Goal: Information Seeking & Learning: Learn about a topic

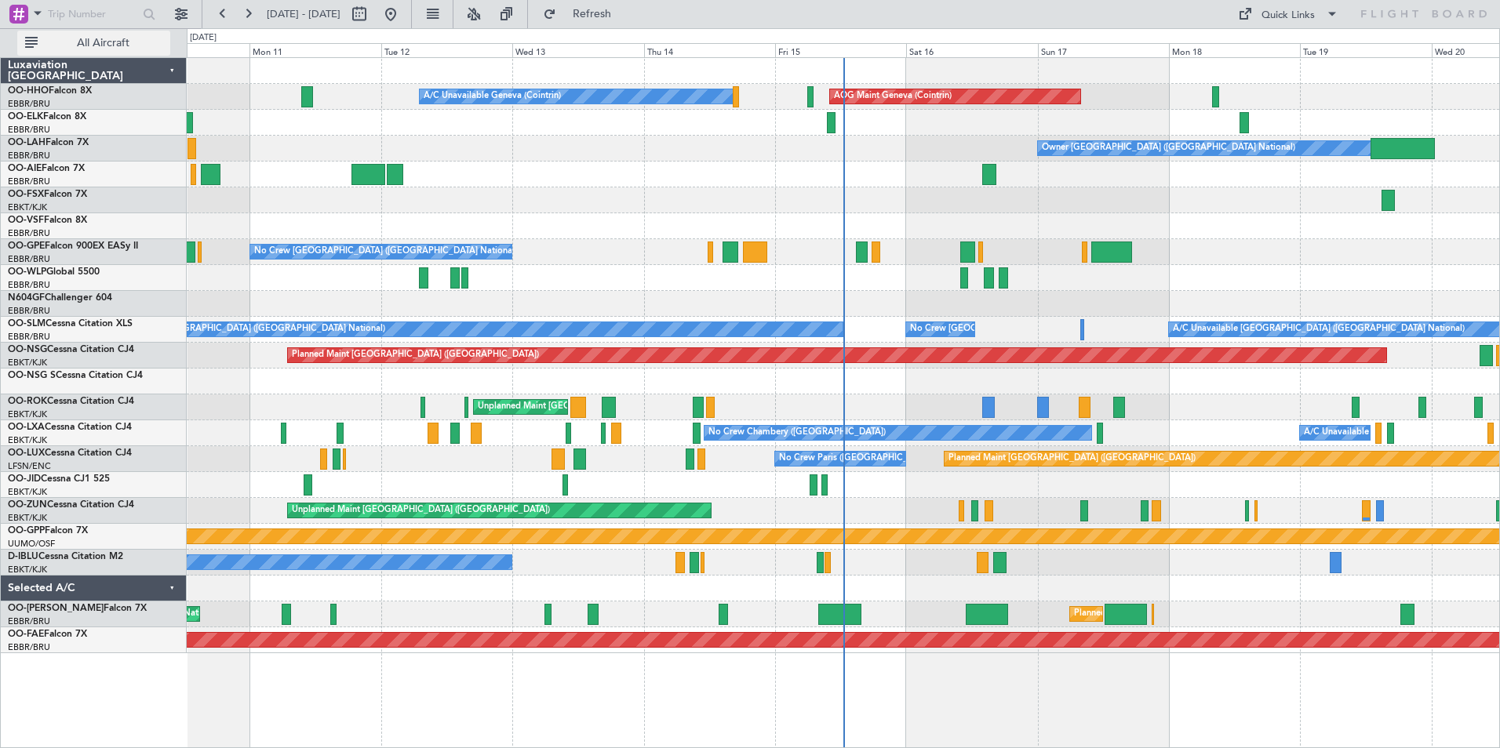
click at [101, 42] on span "All Aircraft" at bounding box center [103, 43] width 125 height 11
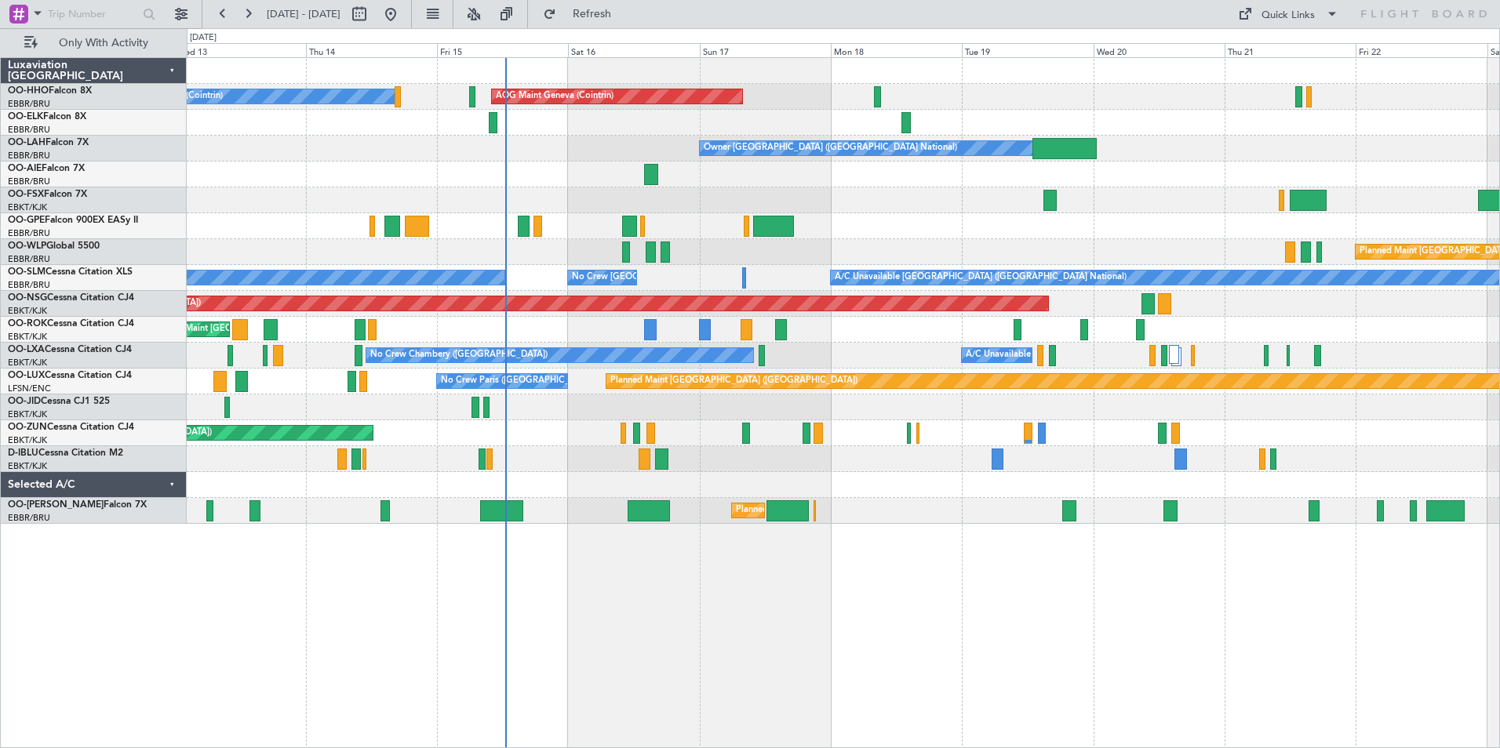
click at [419, 468] on div "AOG Maint Geneva (Cointrin) A/C Unavailable Geneva (Cointrin) Owner [GEOGRAPHIC…" at bounding box center [843, 291] width 1313 height 466
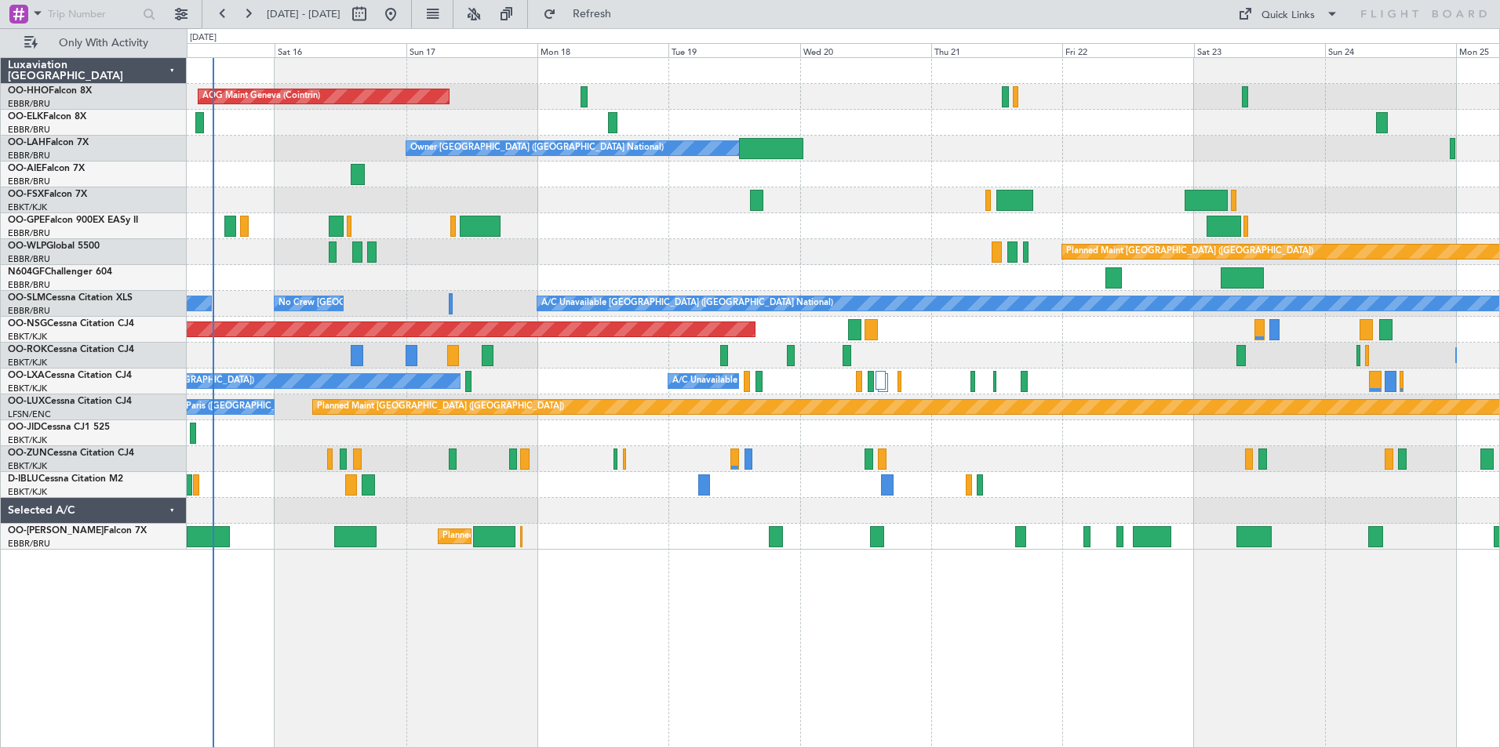
click at [605, 268] on div "AOG Maint Geneva (Cointrin) A/C Unavailable Geneva (Cointrin) Owner [GEOGRAPHIC…" at bounding box center [843, 304] width 1313 height 492
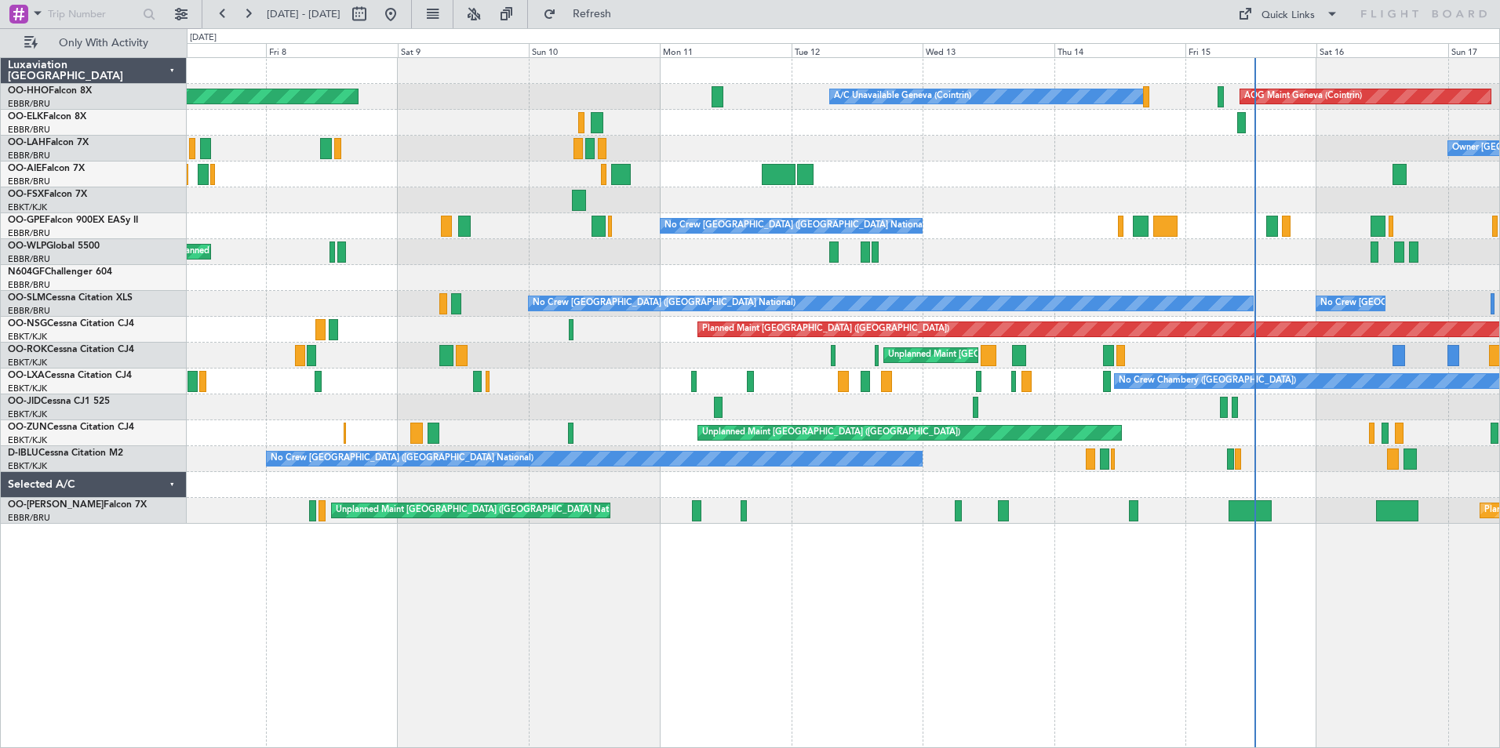
click at [1394, 274] on div "AOG Maint Geneva (Cointrin) A/C Unavailable Geneva (Cointrin) Planned Maint Gen…" at bounding box center [843, 291] width 1313 height 466
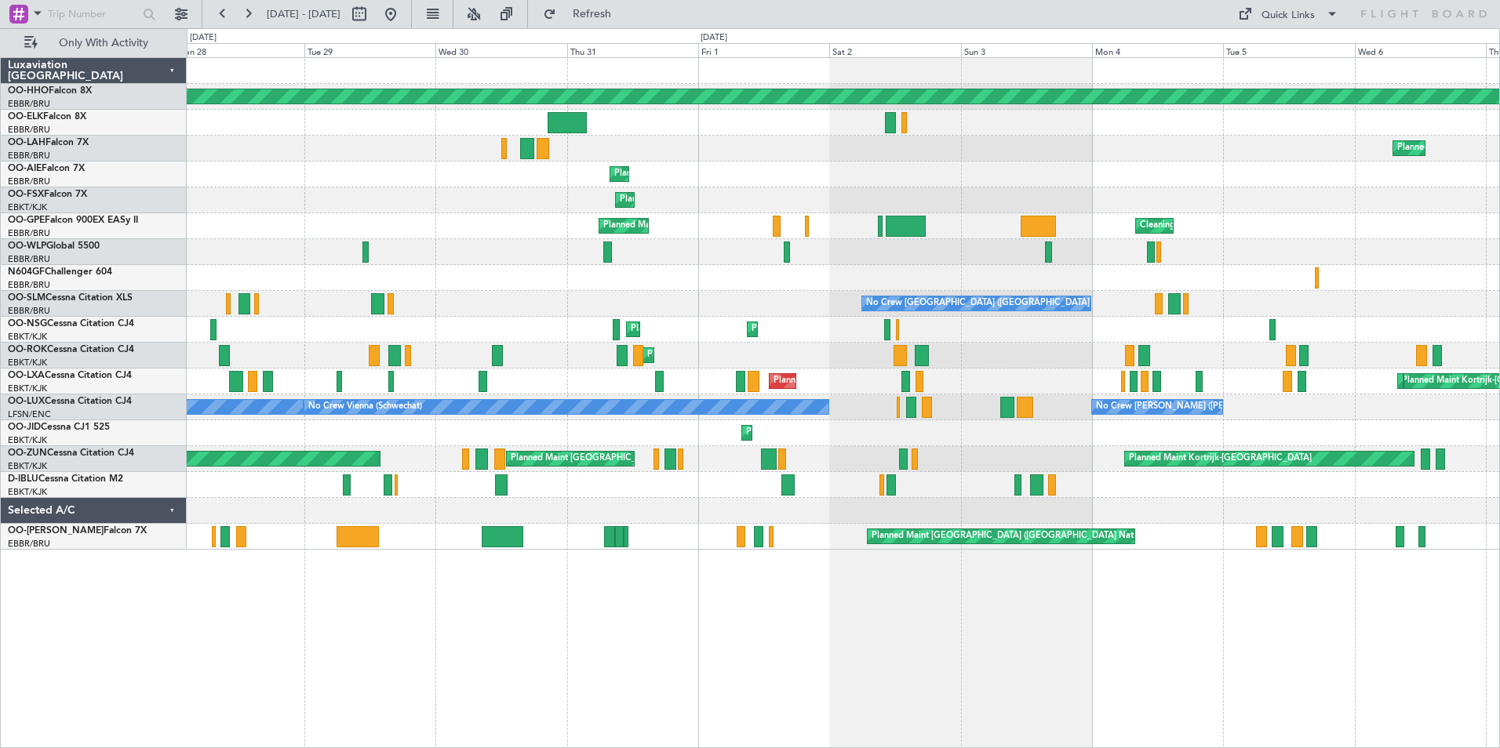
click at [1271, 196] on div "Planned Maint Geneva (Cointrin) Owner [GEOGRAPHIC_DATA] (Brussels National) Pla…" at bounding box center [843, 304] width 1313 height 492
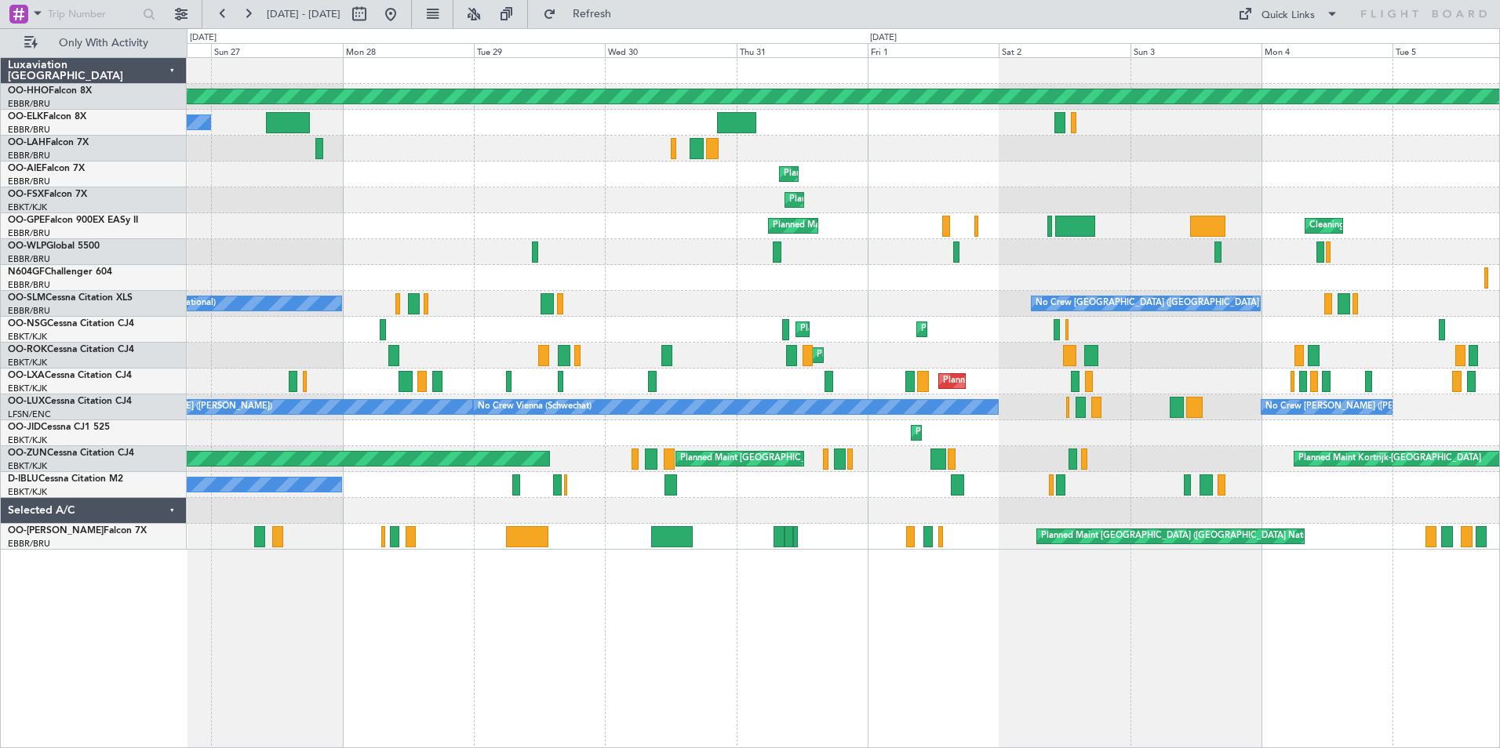
click at [1255, 232] on div "Cleaning [GEOGRAPHIC_DATA] ([GEOGRAPHIC_DATA] National) Planned Maint [GEOGRAPH…" at bounding box center [843, 226] width 1313 height 26
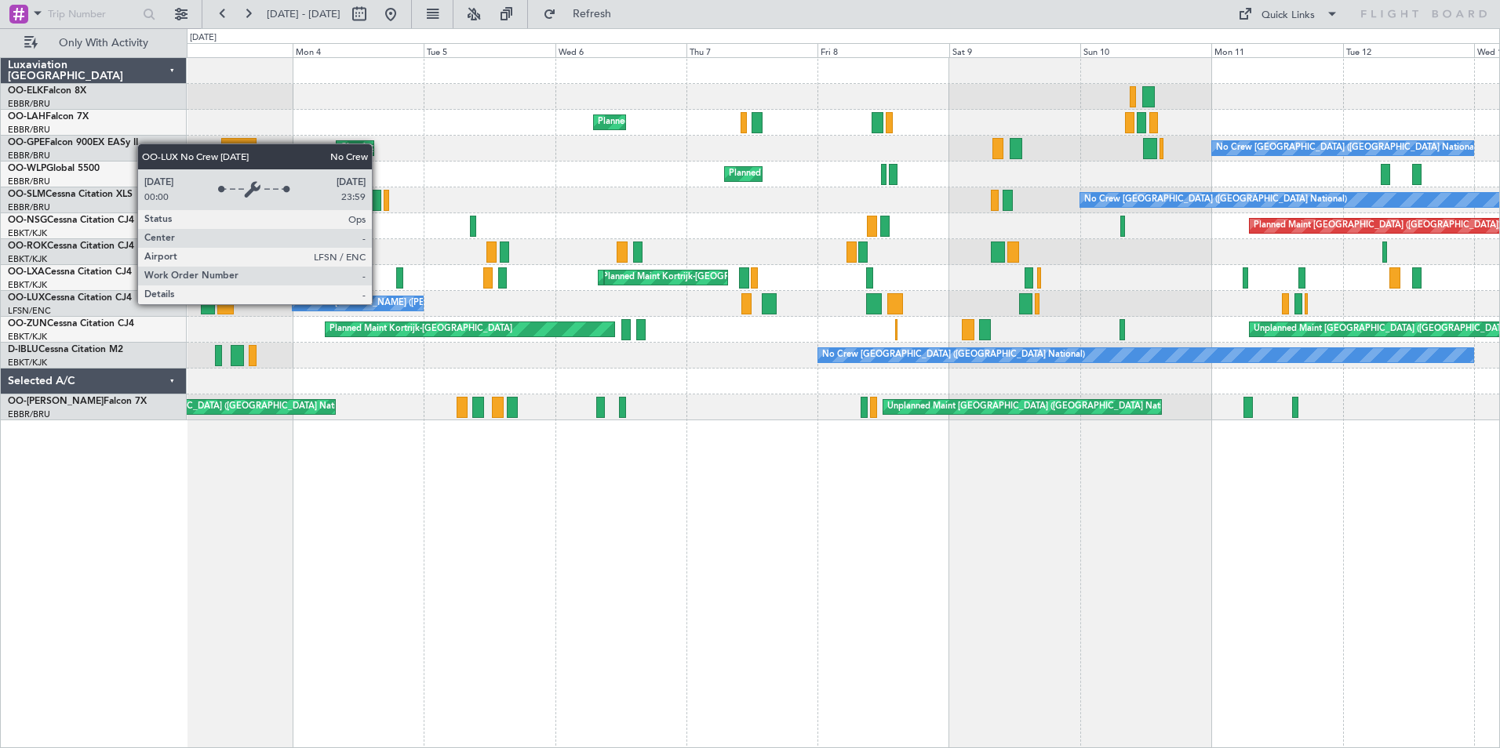
click at [351, 308] on div "Planned Maint [GEOGRAPHIC_DATA] ([GEOGRAPHIC_DATA] National) Cleaning [GEOGRAPH…" at bounding box center [843, 239] width 1313 height 362
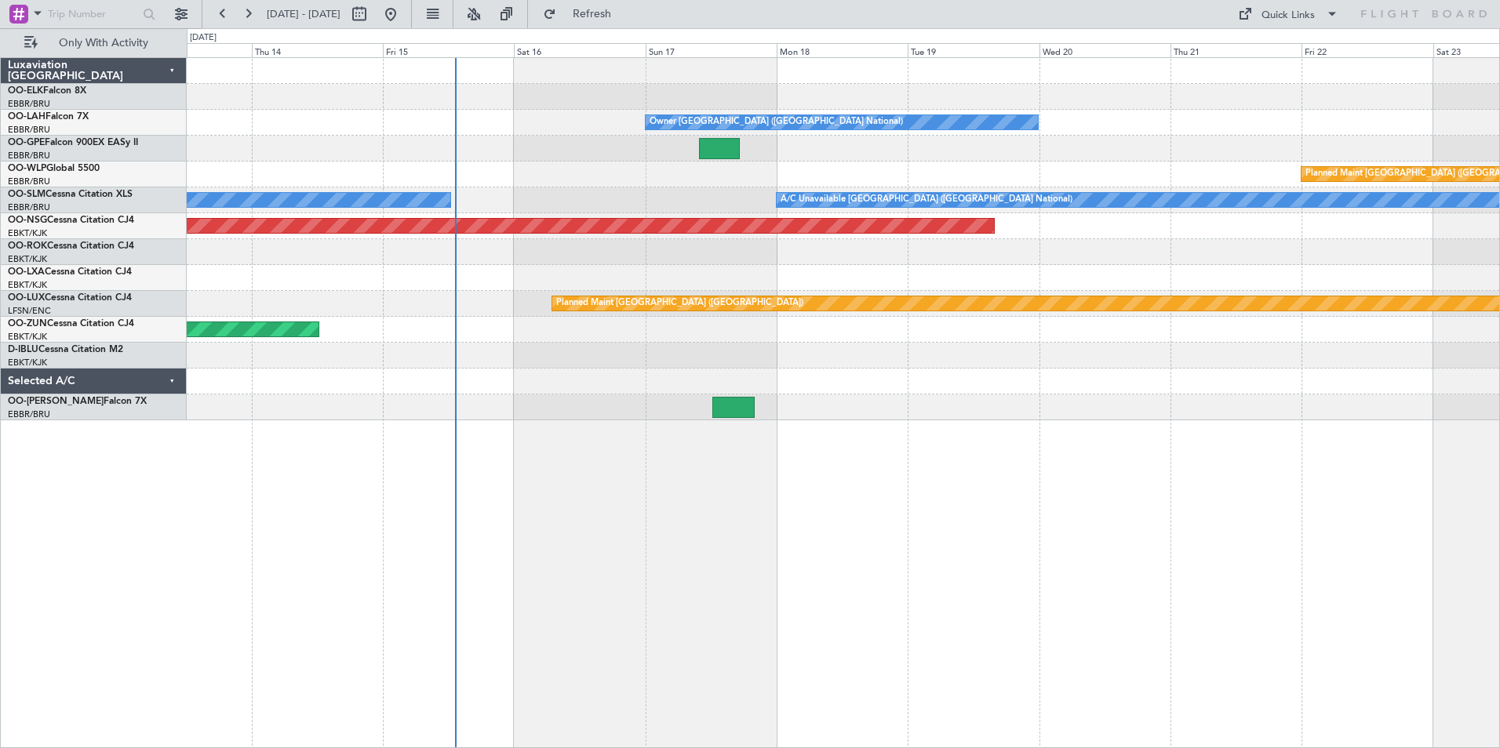
click at [428, 338] on div "Unplanned Maint [GEOGRAPHIC_DATA] ([GEOGRAPHIC_DATA])" at bounding box center [843, 330] width 1313 height 26
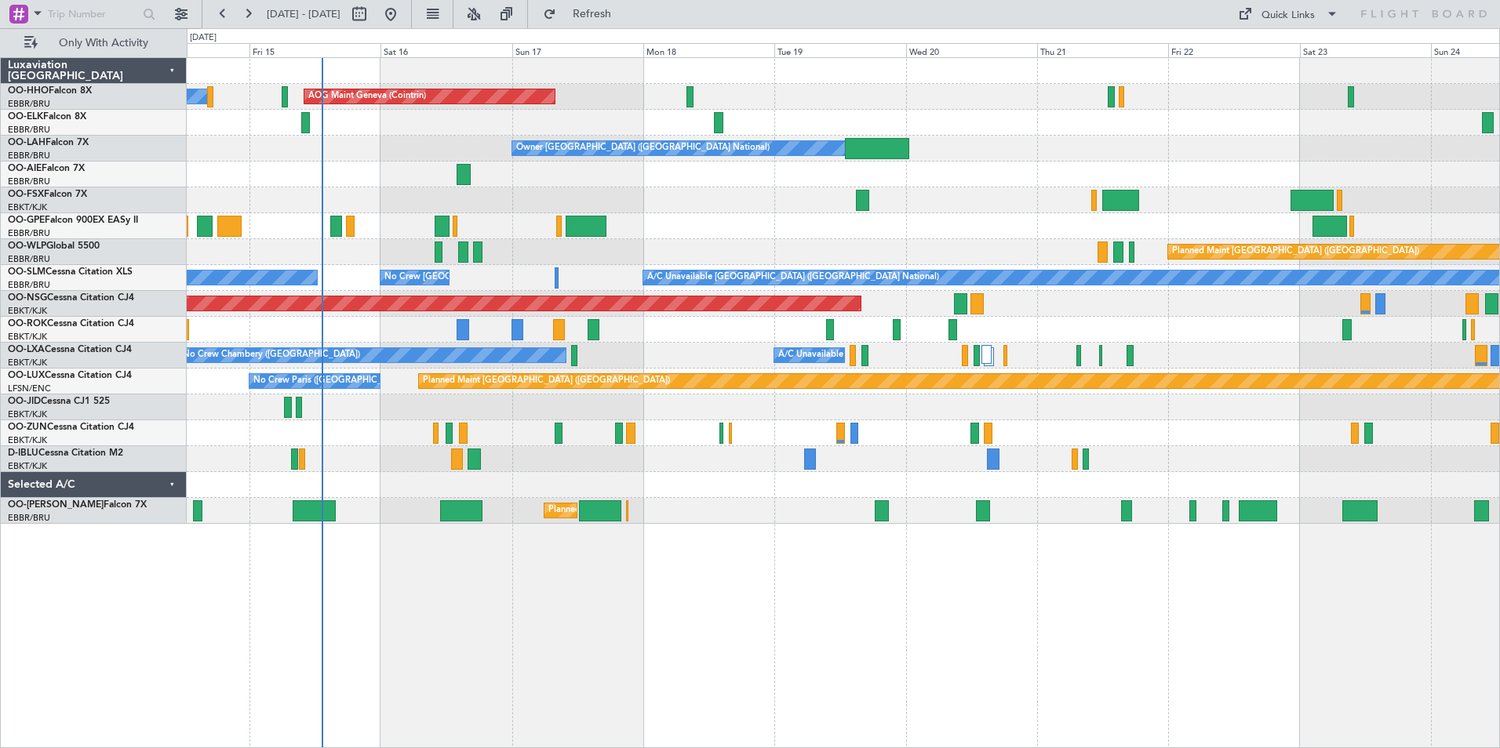
click at [439, 333] on div "A/C Unavailable Geneva (Cointrin) AOG Maint Geneva ([GEOGRAPHIC_DATA]) Owner [G…" at bounding box center [843, 291] width 1313 height 466
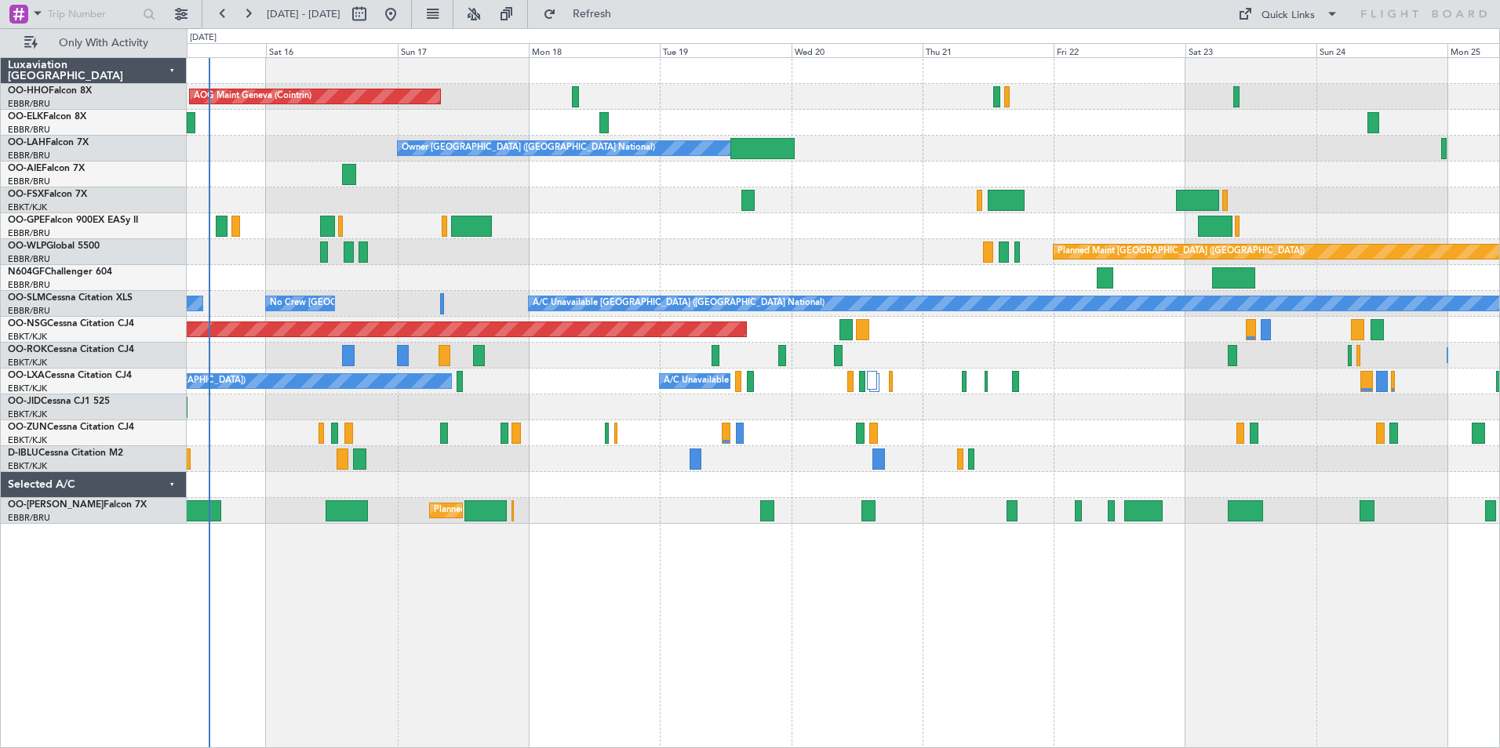
click at [586, 234] on div "No Crew [GEOGRAPHIC_DATA] ([GEOGRAPHIC_DATA] National) No Crew [GEOGRAPHIC_DATA…" at bounding box center [843, 226] width 1313 height 26
